Goal: Check status: Check status

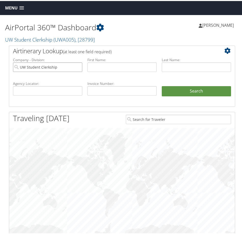
click at [80, 65] on input "UW Student Clerkship" at bounding box center [47, 65] width 69 height 9
click at [62, 89] on input "text" at bounding box center [47, 89] width 69 height 9
paste input "9Y9SHD"
type input "9Y9SHD"
click at [195, 96] on li "Search" at bounding box center [196, 95] width 74 height 20
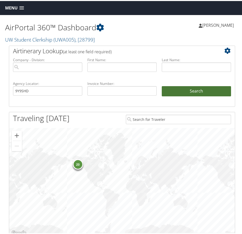
click at [193, 85] on button "Search" at bounding box center [196, 90] width 69 height 10
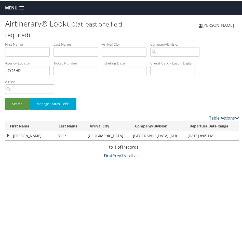
click at [7, 134] on td "CHRISTOPHER MICHAEL" at bounding box center [29, 134] width 49 height 9
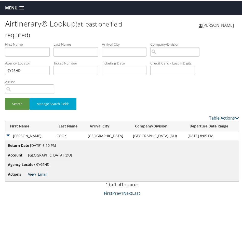
click at [30, 173] on link "View" at bounding box center [32, 173] width 8 height 5
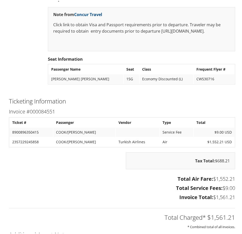
scroll to position [1070, 0]
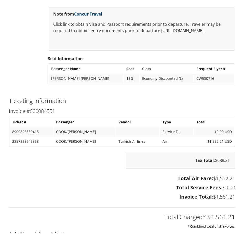
click at [20, 145] on td "2357229245858" at bounding box center [31, 140] width 43 height 9
copy td "2357229245858"
